Goal: Navigation & Orientation: Find specific page/section

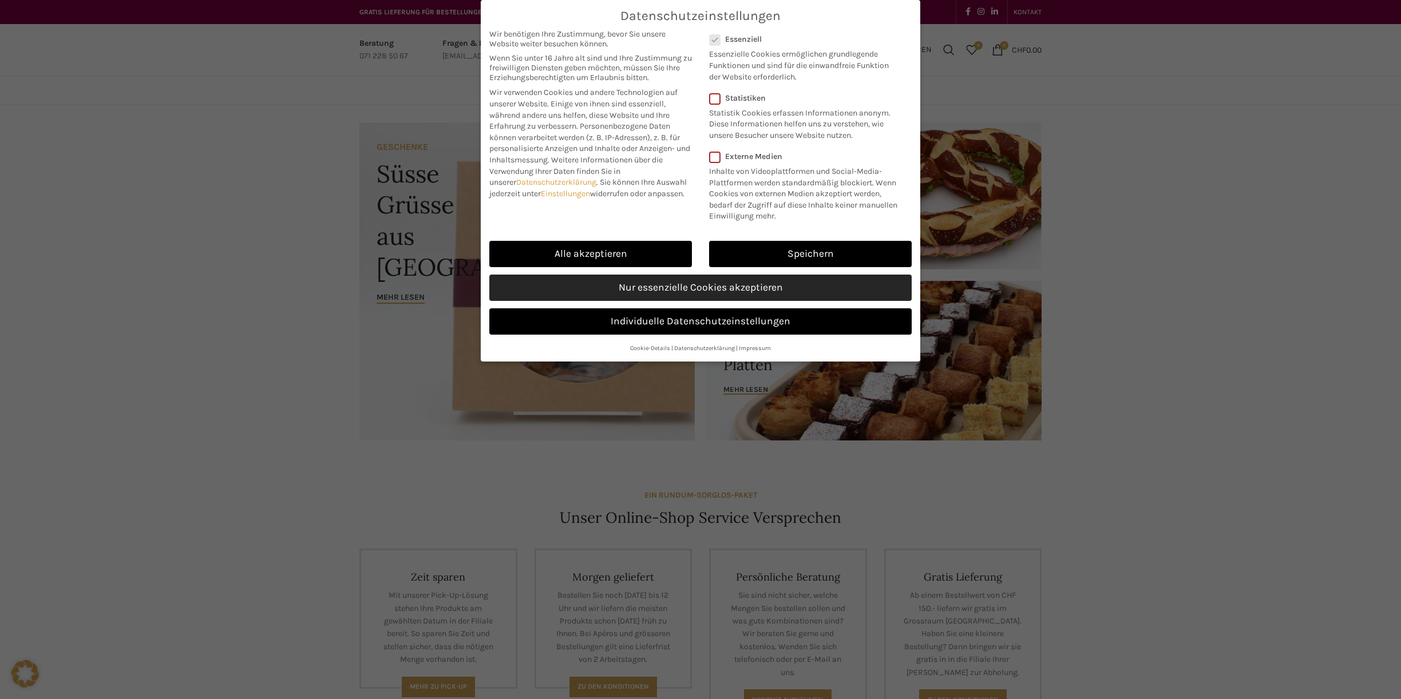
click at [644, 289] on link "Nur essenzielle Cookies akzeptieren" at bounding box center [700, 288] width 422 height 26
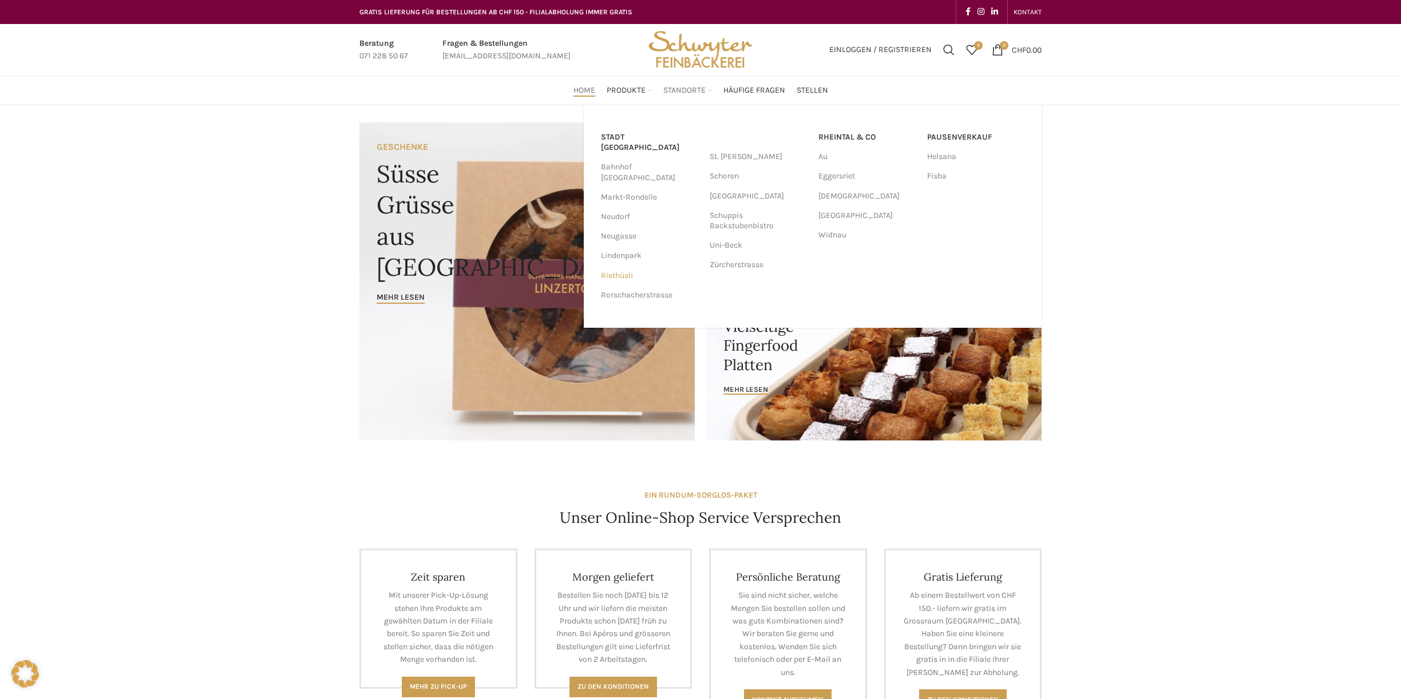
click at [611, 266] on link "Riethüsli" at bounding box center [649, 275] width 97 height 19
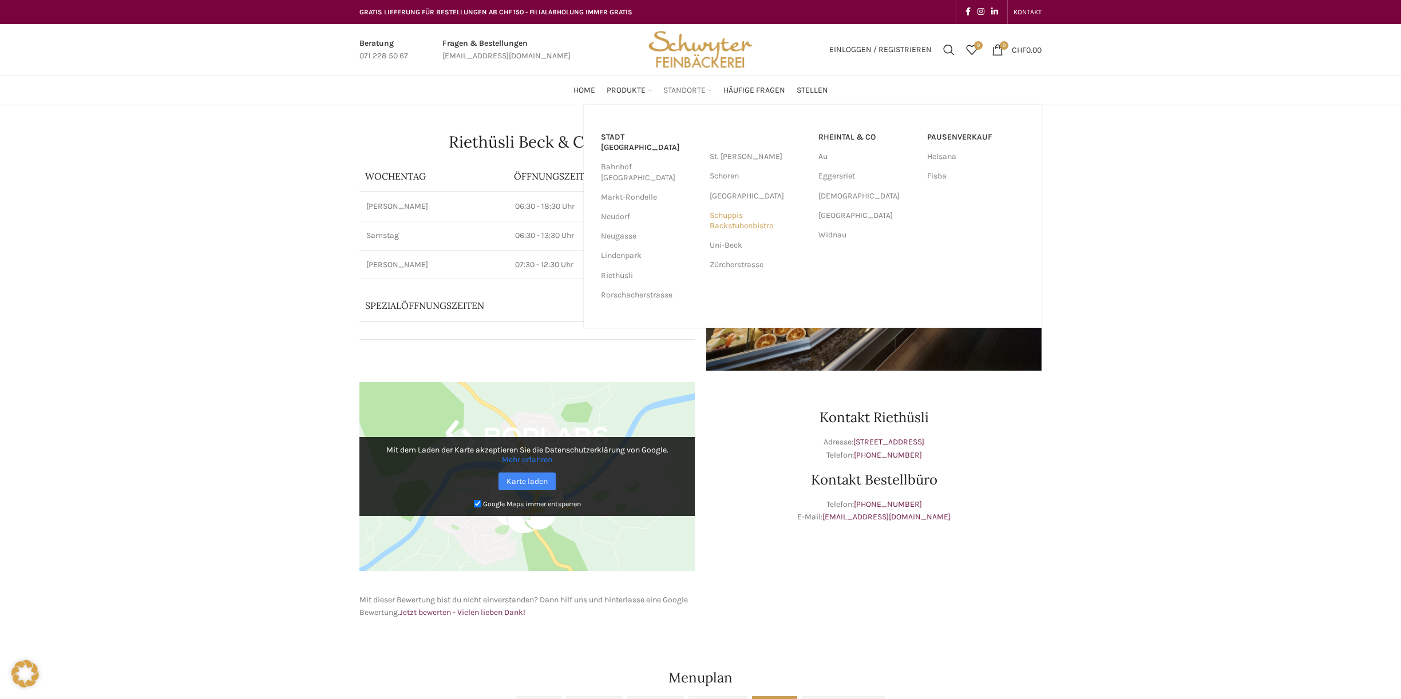
click at [722, 220] on link "Schuppis Backstubenbistro" at bounding box center [758, 221] width 97 height 30
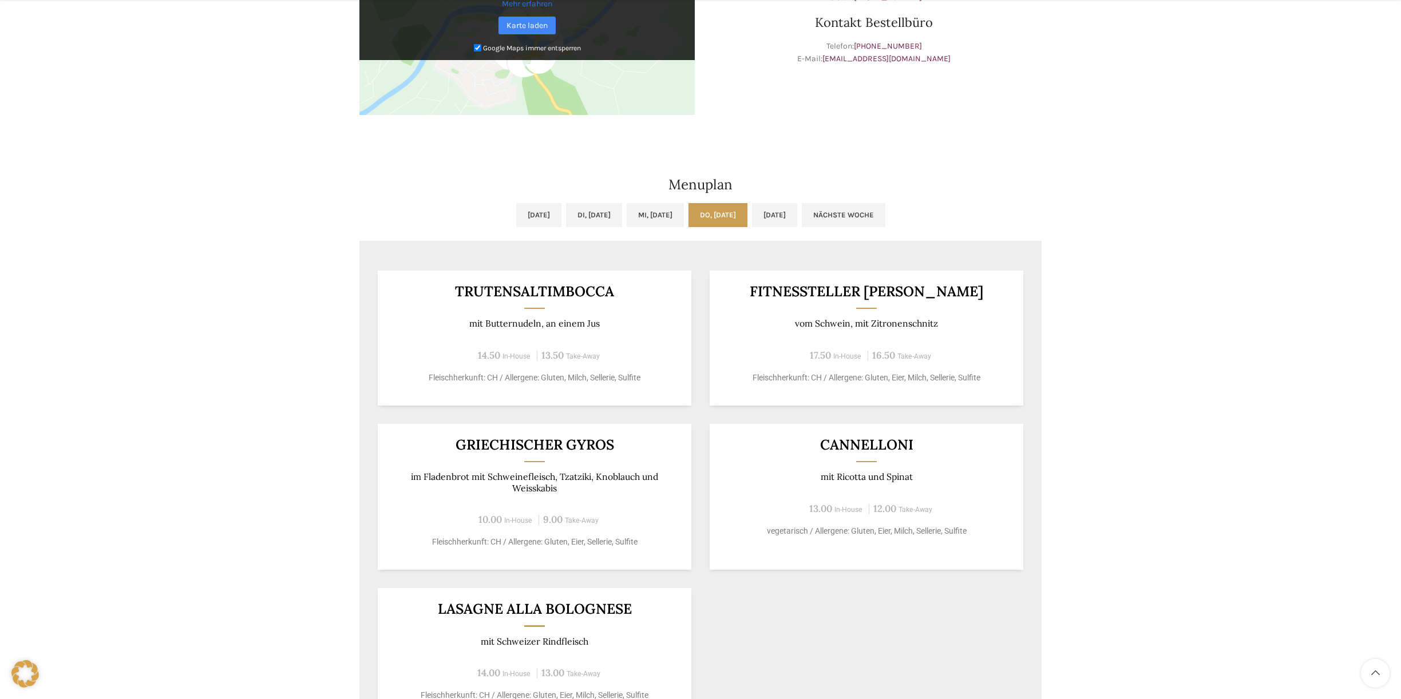
scroll to position [574, 0]
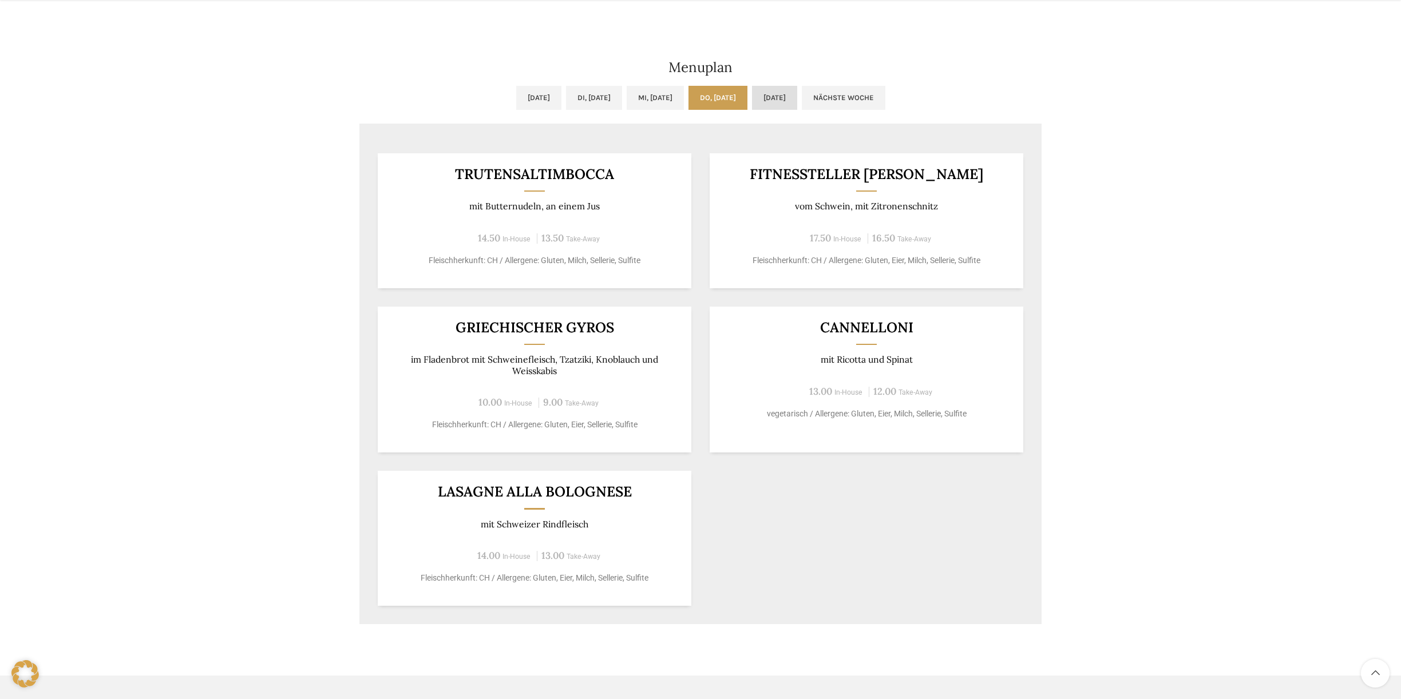
click at [797, 108] on link "[DATE]" at bounding box center [774, 98] width 45 height 24
